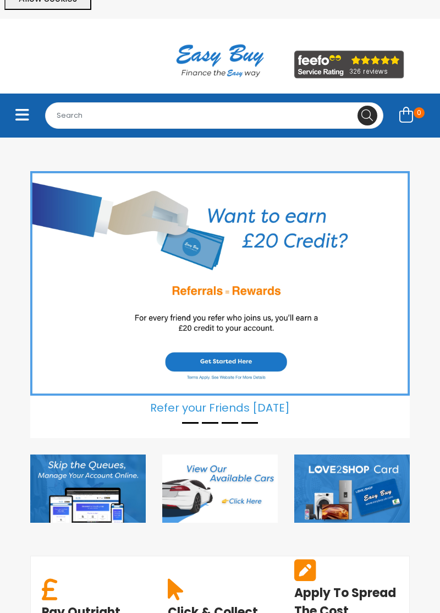
scroll to position [42, 0]
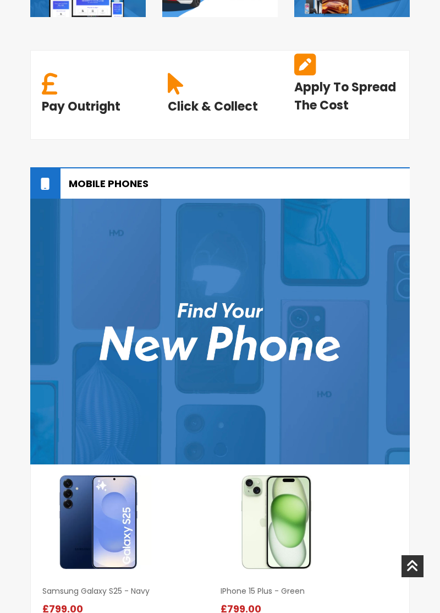
click at [237, 306] on img at bounding box center [220, 332] width 380 height 266
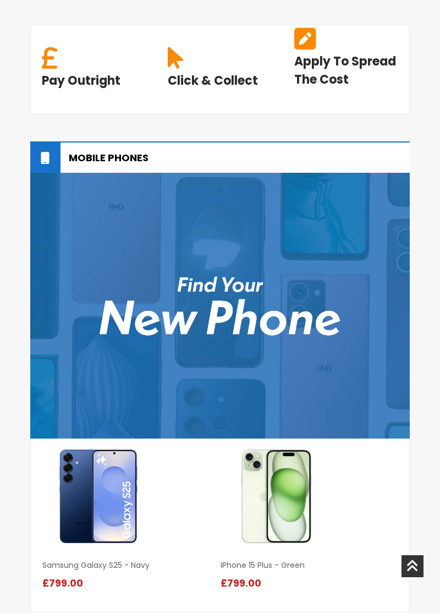
scroll to position [598, 0]
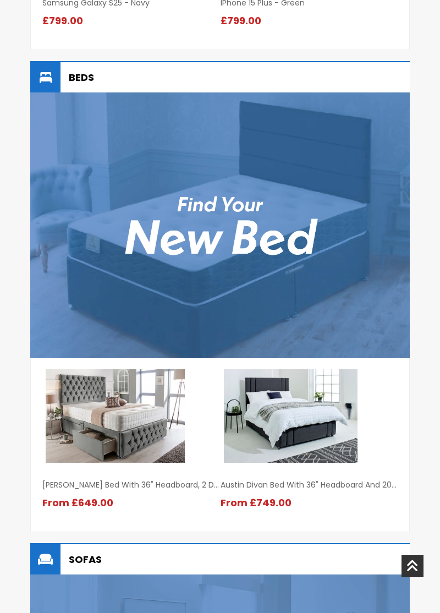
click at [263, 189] on img at bounding box center [220, 225] width 380 height 266
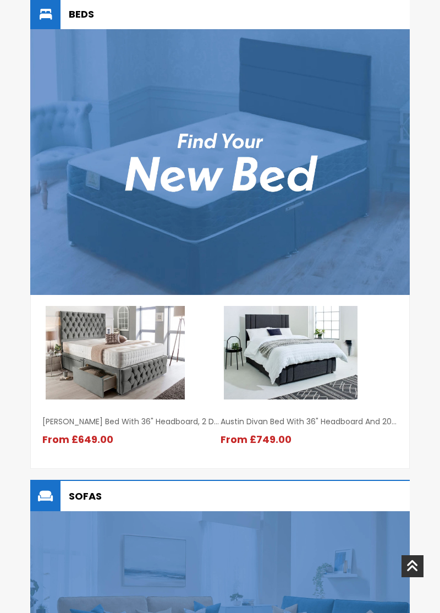
scroll to position [1134, 0]
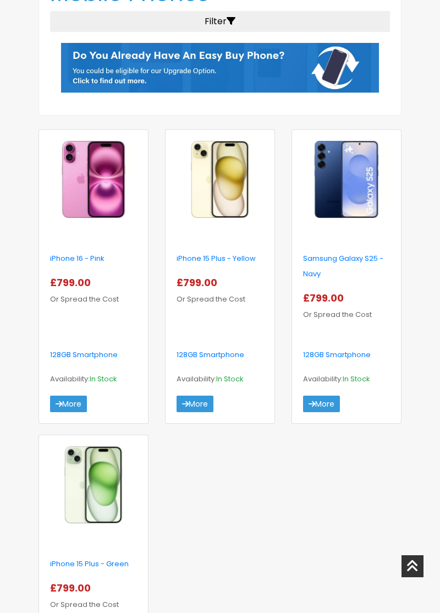
scroll to position [305, 0]
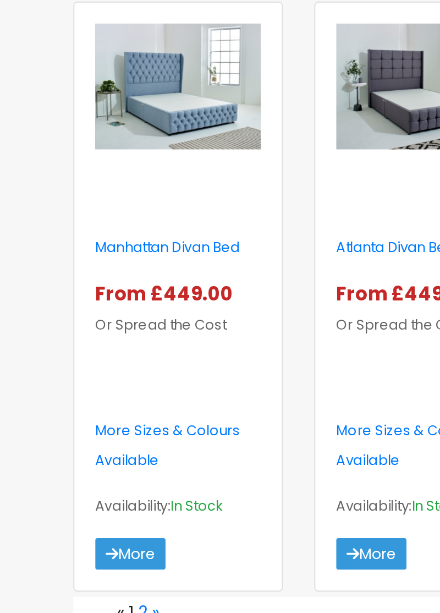
scroll to position [1418, 0]
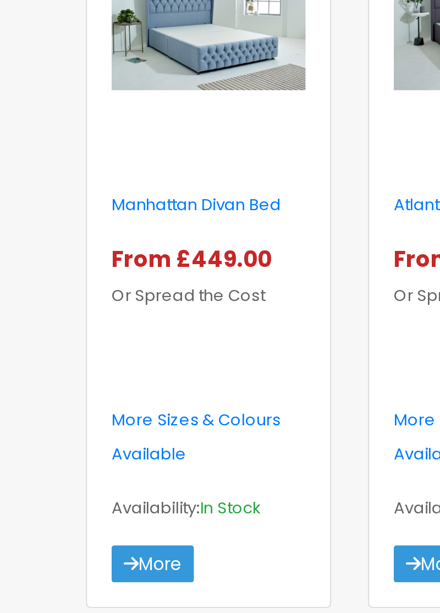
click at [76, 556] on link "2" at bounding box center [75, 562] width 5 height 13
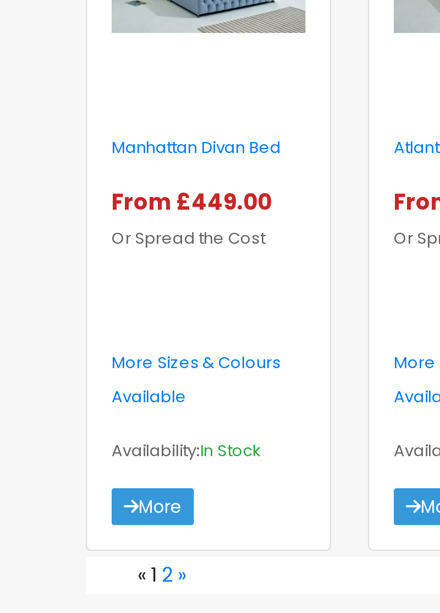
scroll to position [1422, 0]
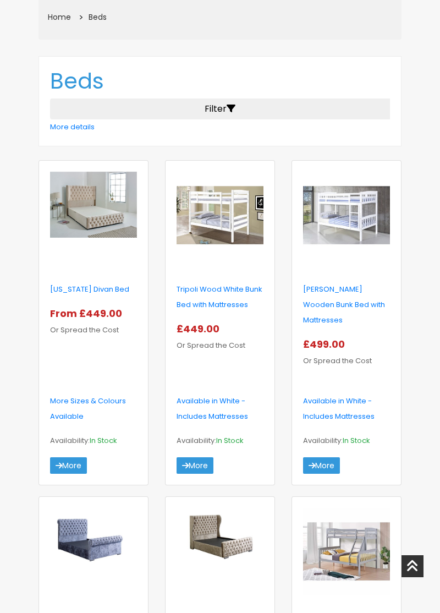
scroll to position [215, 0]
